Goal: Information Seeking & Learning: Find specific fact

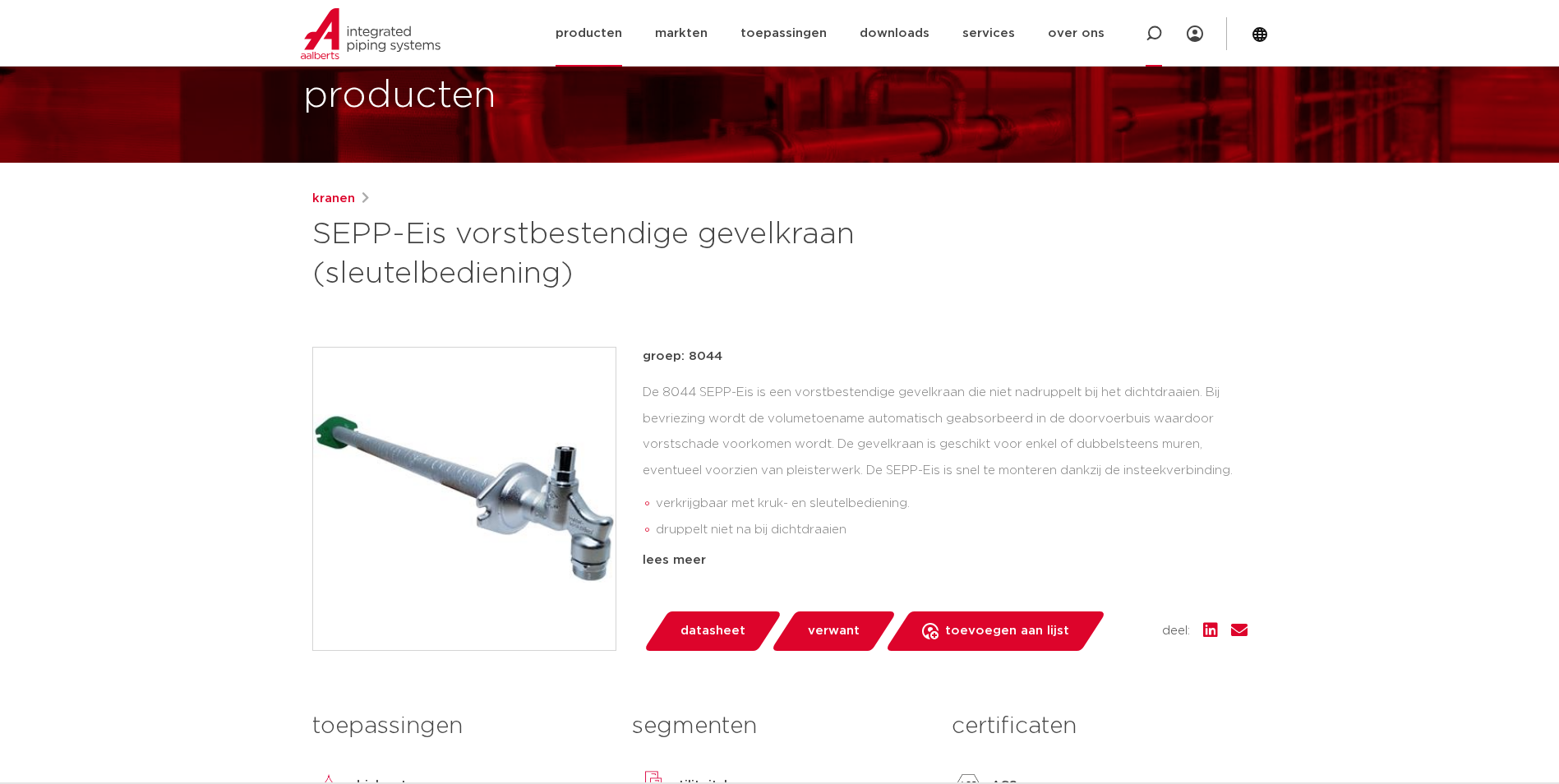
click at [1149, 35] on icon at bounding box center [1154, 33] width 16 height 16
paste input "0600226"
type input "0600226"
click button "Zoeken" at bounding box center [0, 0] width 0 height 0
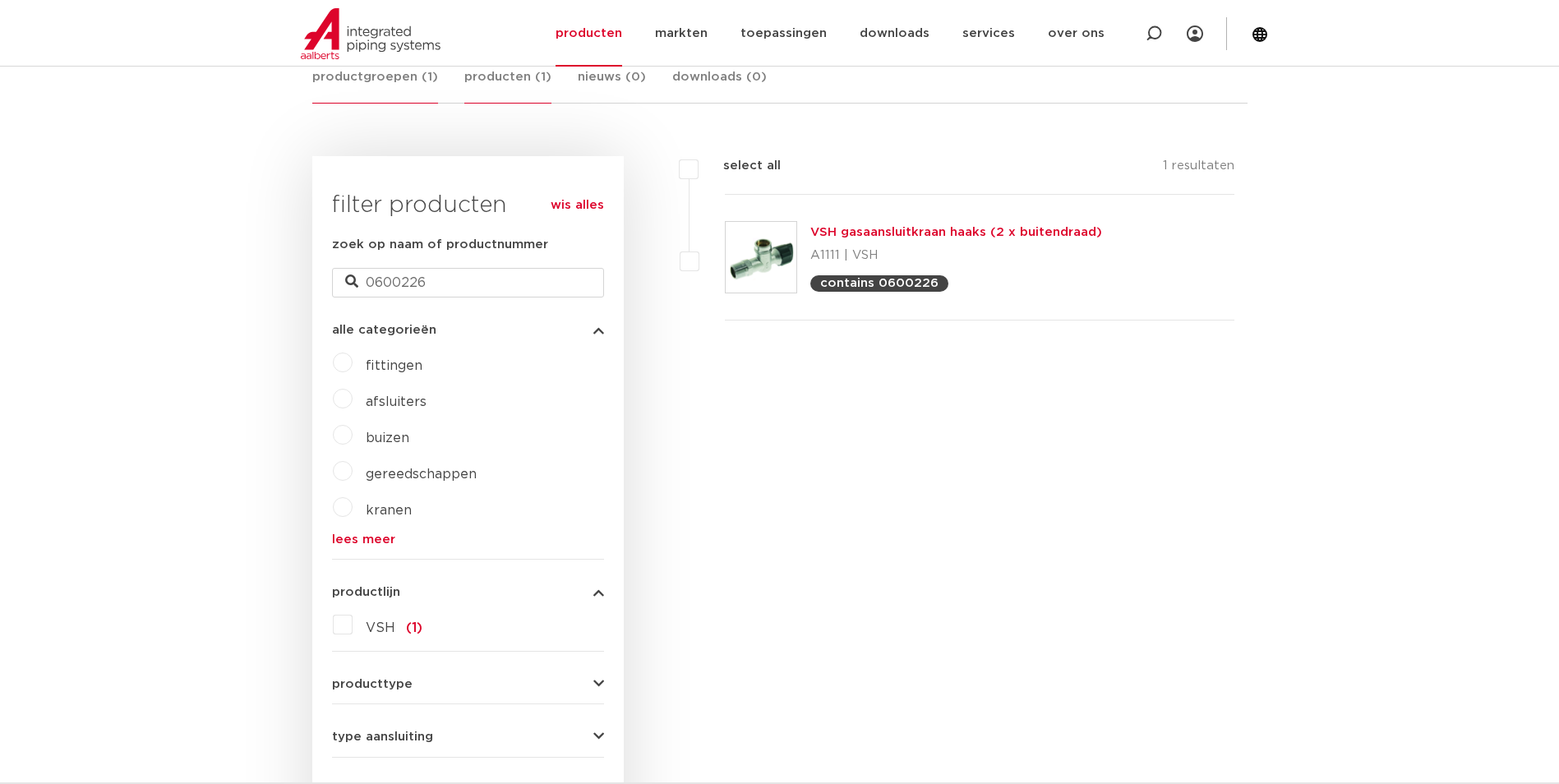
click at [498, 80] on link "producten (1)" at bounding box center [507, 86] width 88 height 36
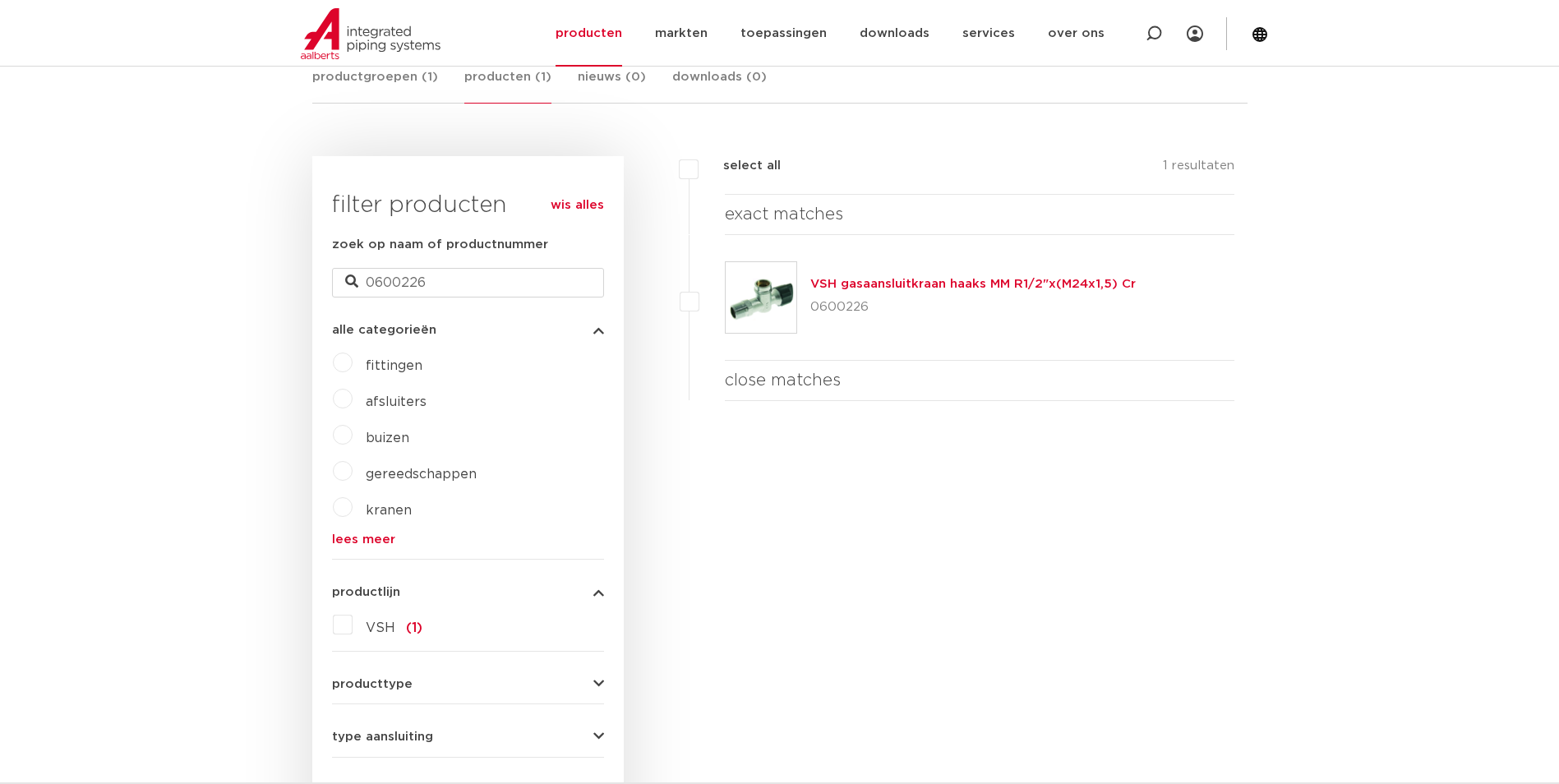
click at [757, 299] on img at bounding box center [761, 297] width 70 height 70
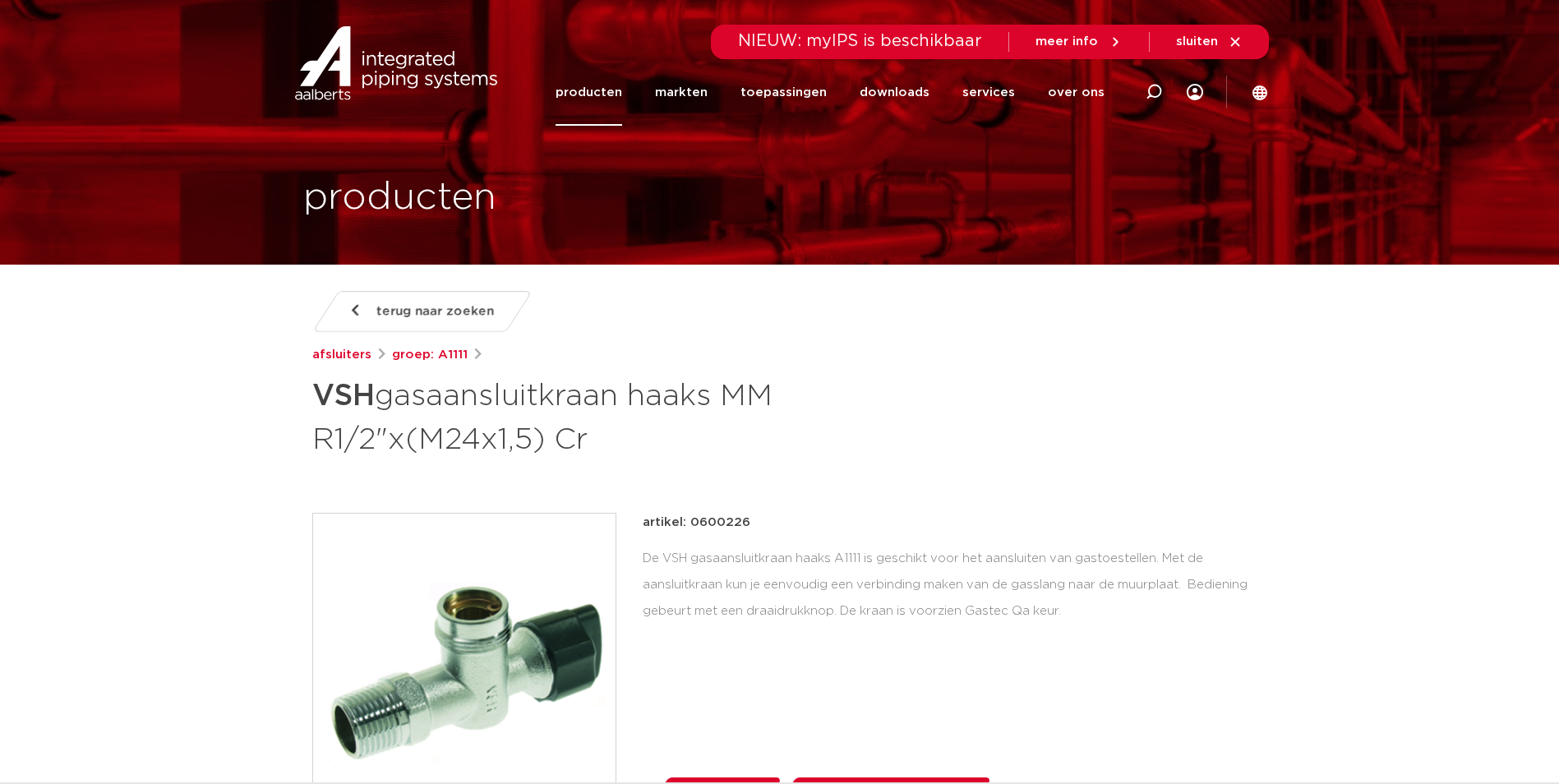
click at [553, 597] on img at bounding box center [464, 664] width 302 height 302
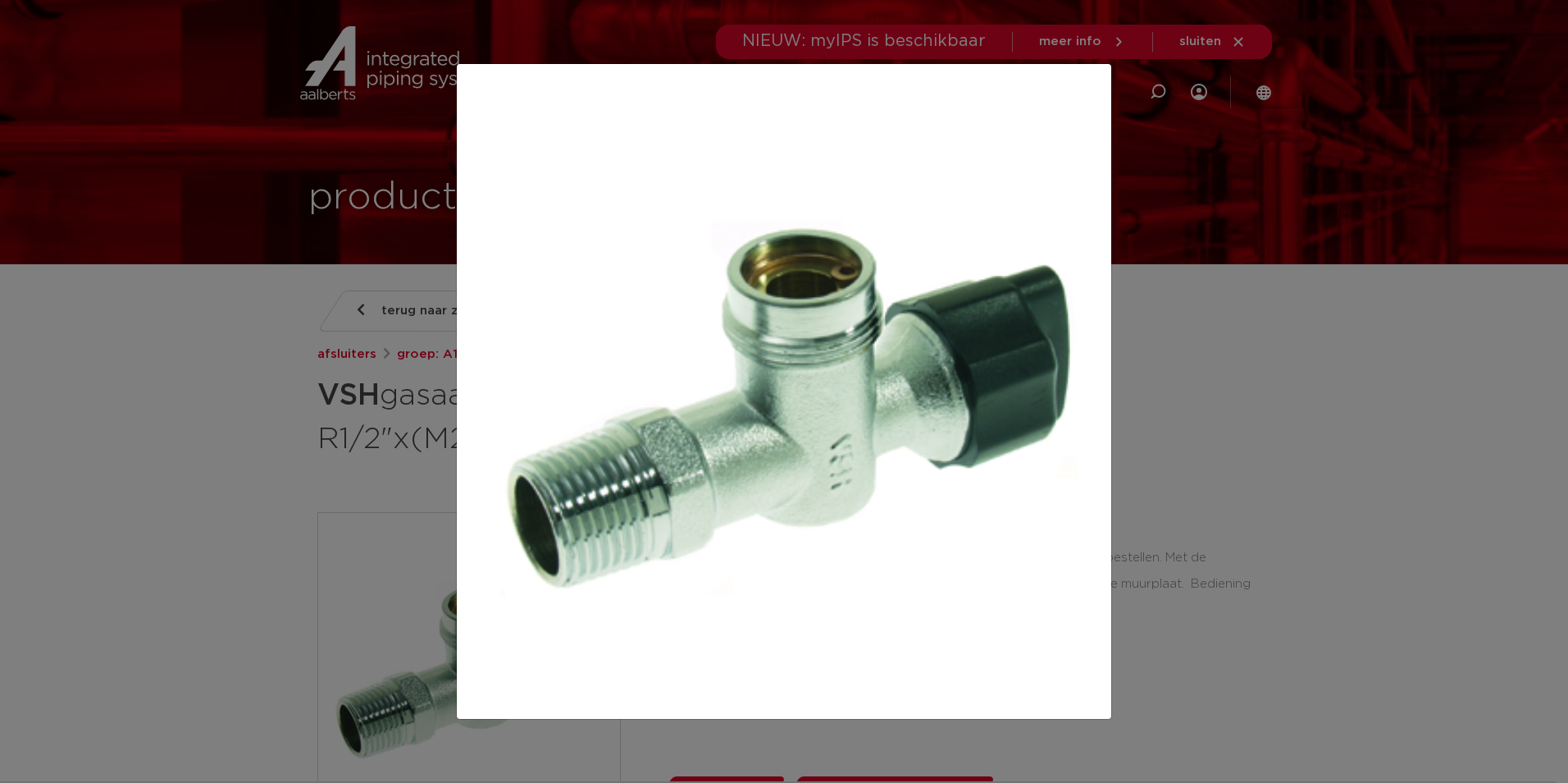
click at [734, 484] on img at bounding box center [784, 391] width 628 height 628
click at [397, 571] on div at bounding box center [784, 391] width 1568 height 783
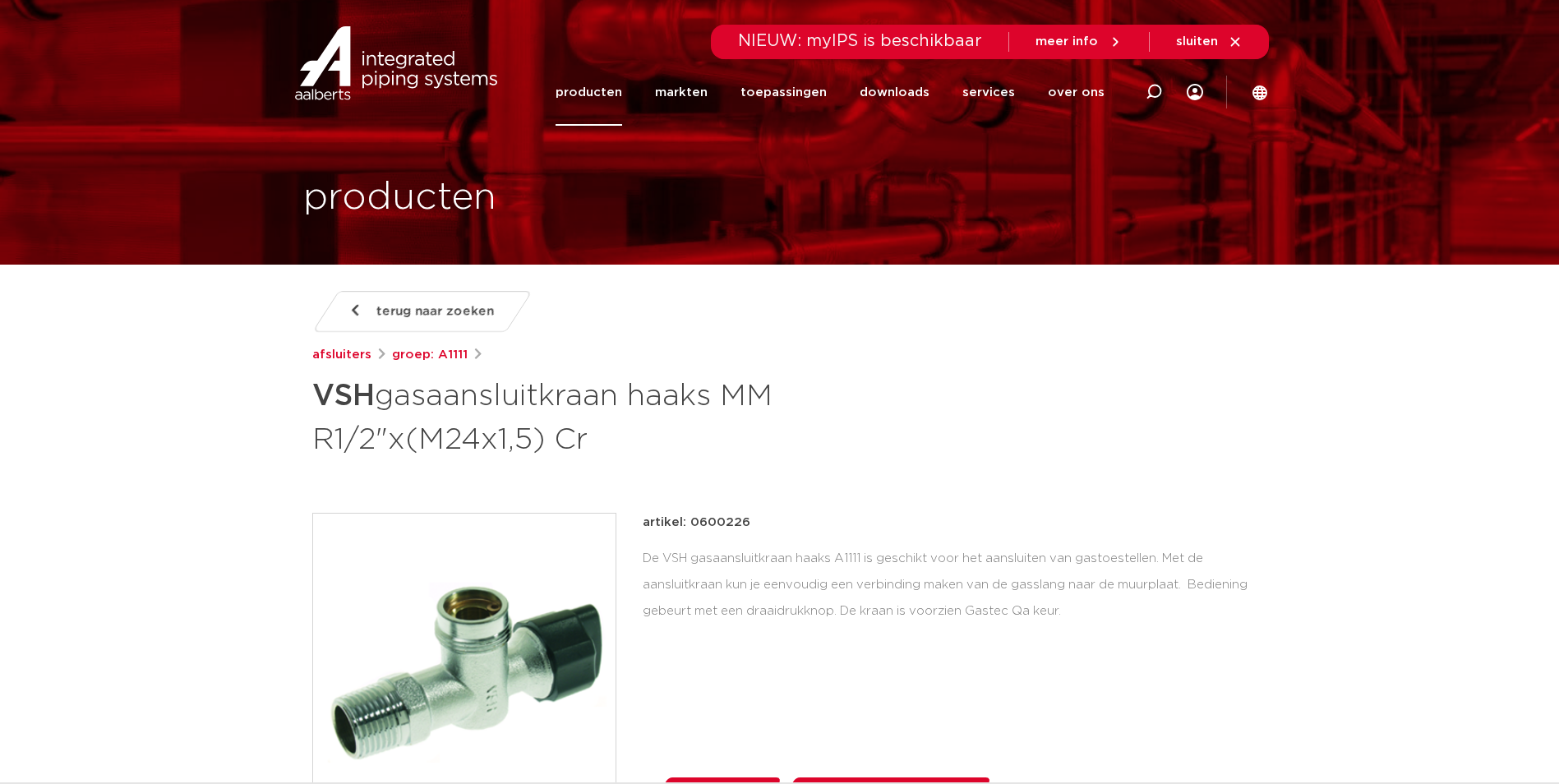
click at [696, 653] on div "artikel: 0600226 De VSH gasaansluitkraan haaks A1111 is geschikt voor het aansl…" at bounding box center [945, 664] width 605 height 304
click at [504, 628] on img at bounding box center [464, 664] width 302 height 302
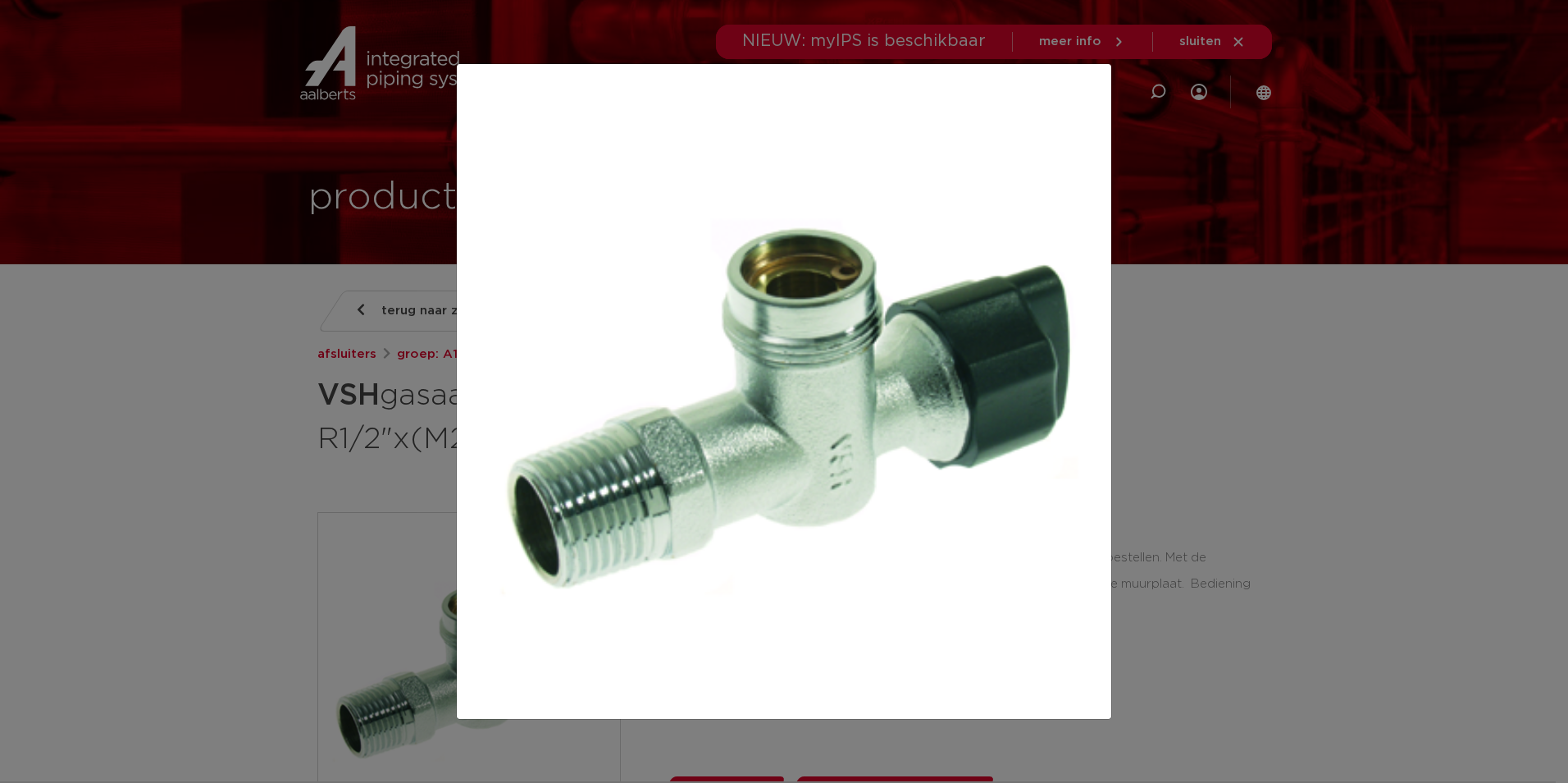
click at [1396, 123] on div at bounding box center [784, 391] width 1568 height 783
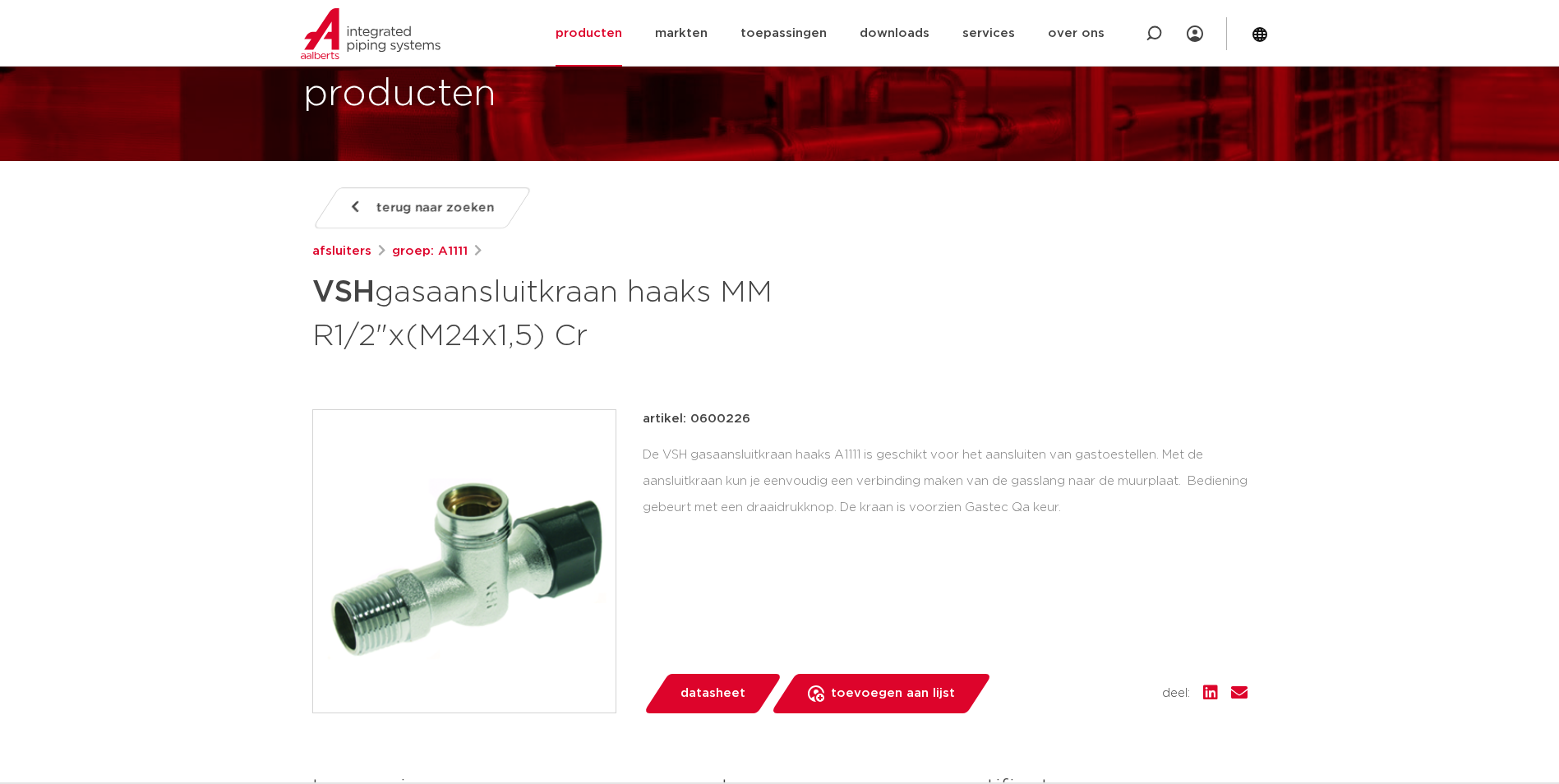
scroll to position [97, 0]
